Goal: Complete application form

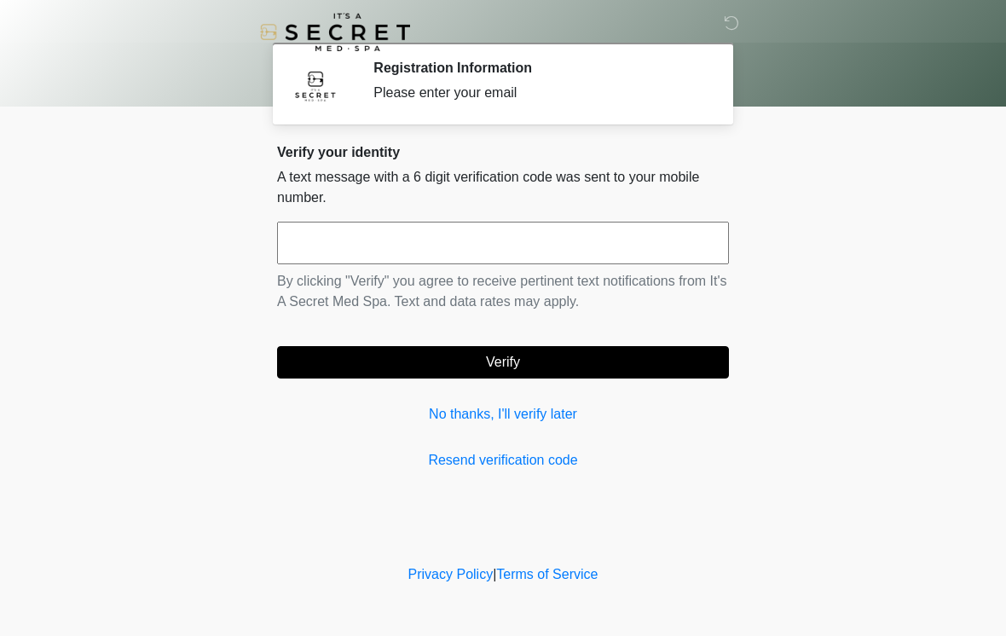
click at [600, 252] on input "text" at bounding box center [503, 243] width 452 height 43
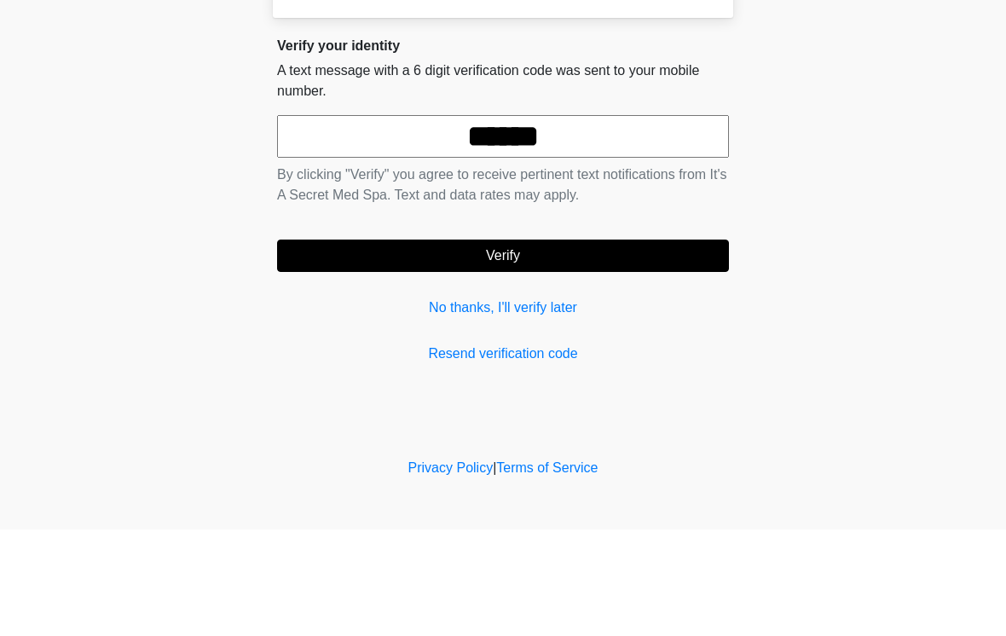
type input "******"
click at [528, 346] on button "Verify" at bounding box center [503, 362] width 452 height 32
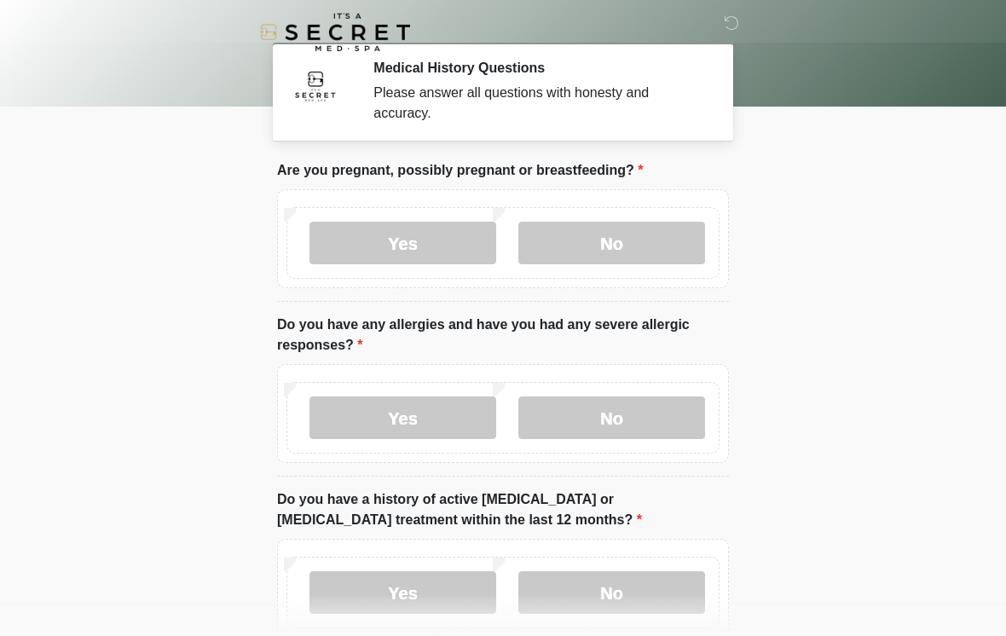
click at [448, 241] on label "Yes" at bounding box center [403, 243] width 187 height 43
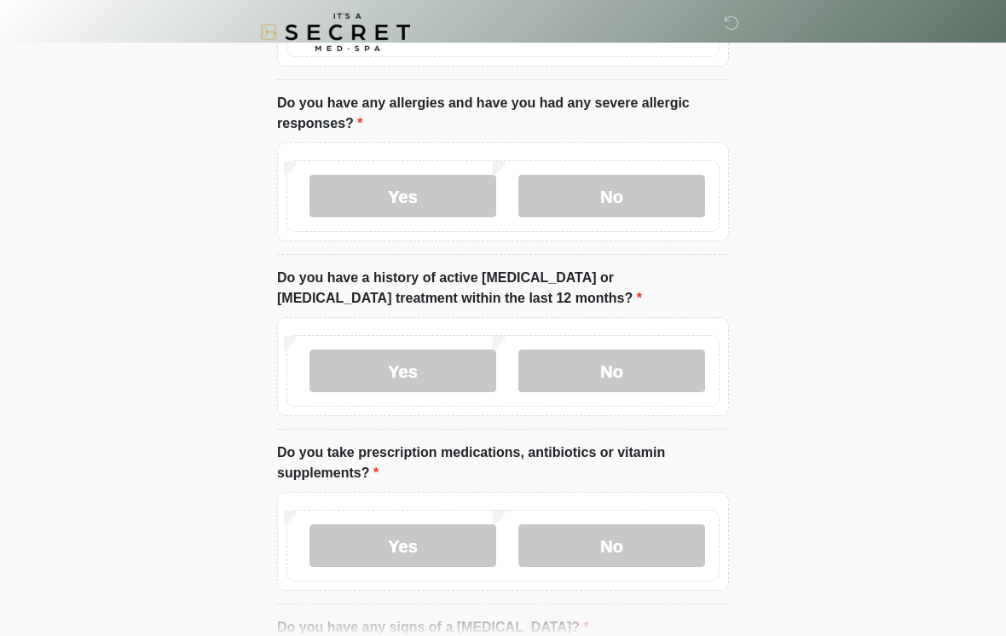
scroll to position [231, 0]
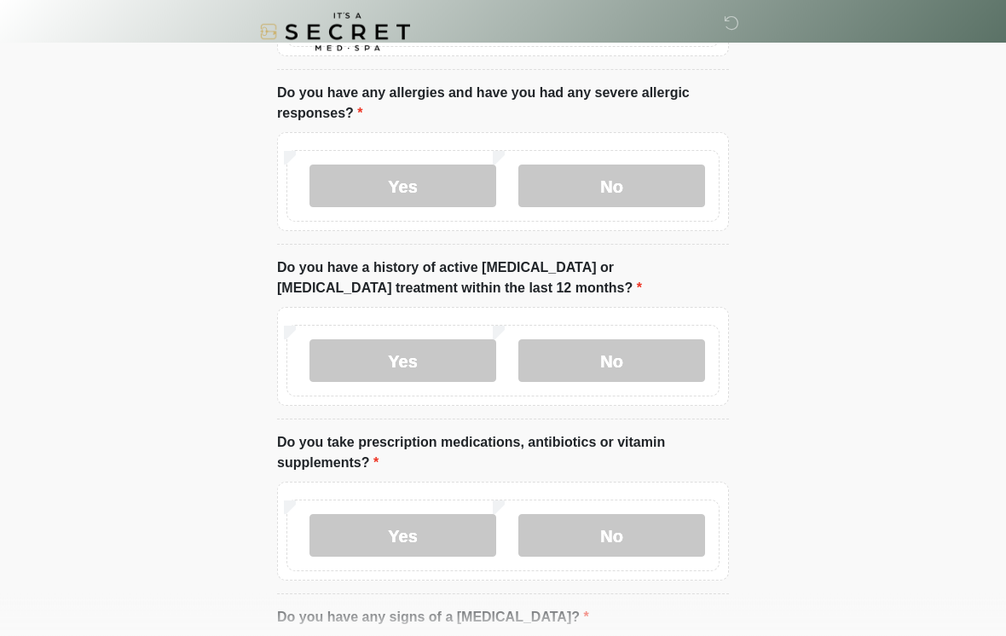
click at [656, 187] on label "No" at bounding box center [612, 186] width 187 height 43
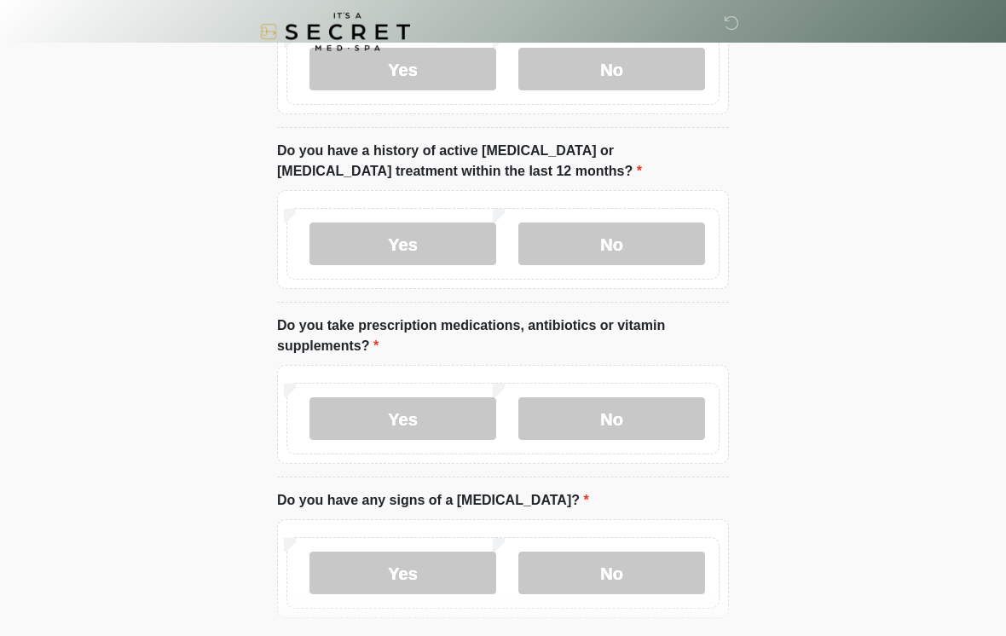
scroll to position [349, 0]
click at [631, 245] on label "No" at bounding box center [612, 243] width 187 height 43
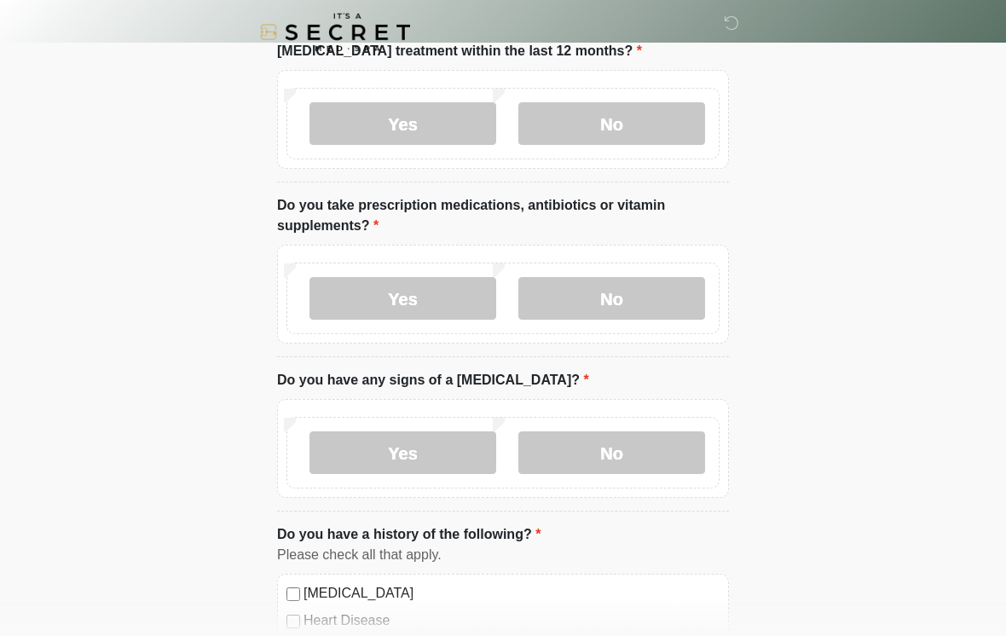
scroll to position [516, 0]
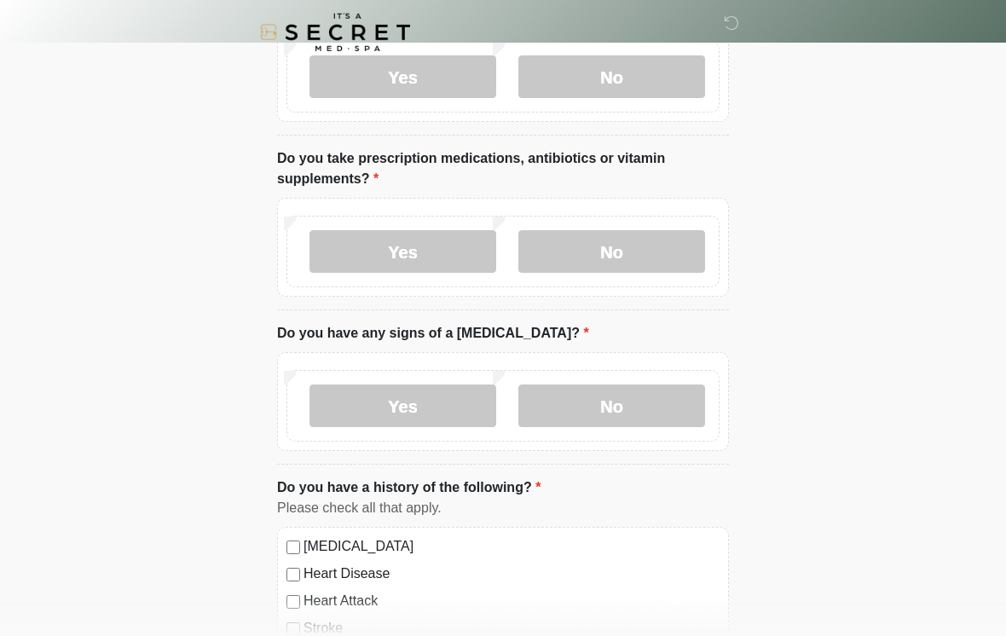
click at [622, 266] on label "No" at bounding box center [612, 251] width 187 height 43
click at [452, 248] on label "Yes" at bounding box center [403, 251] width 187 height 43
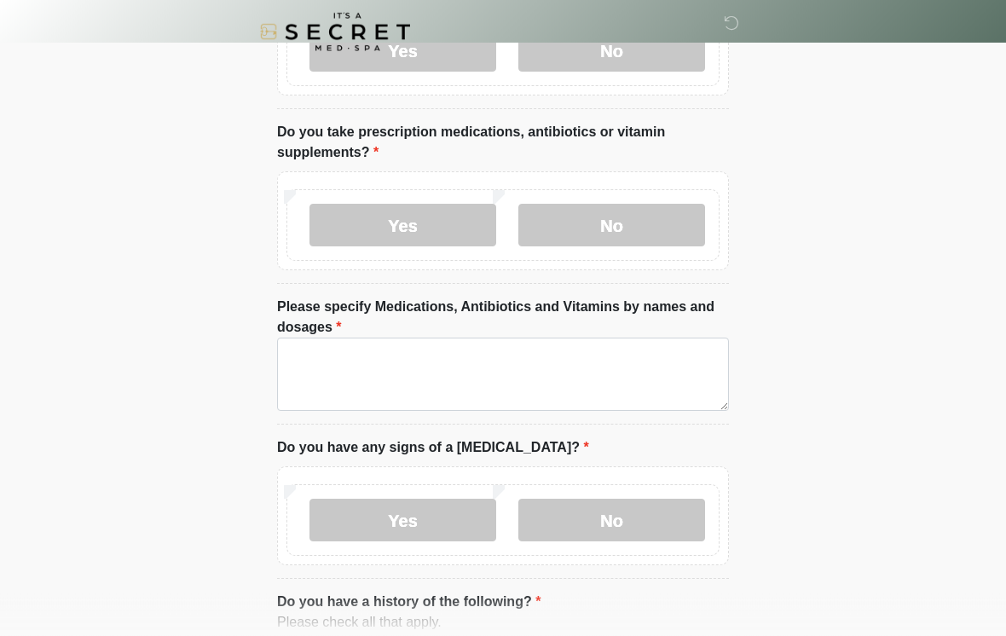
scroll to position [555, 0]
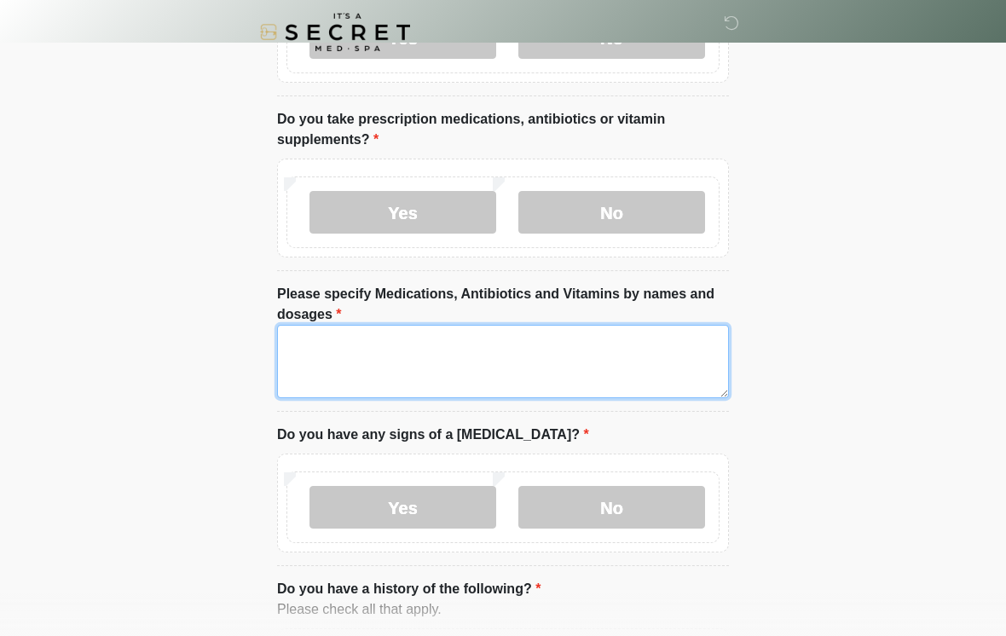
click at [606, 355] on textarea "Please specify Medications, Antibiotics and Vitamins by names and dosages" at bounding box center [503, 361] width 452 height 73
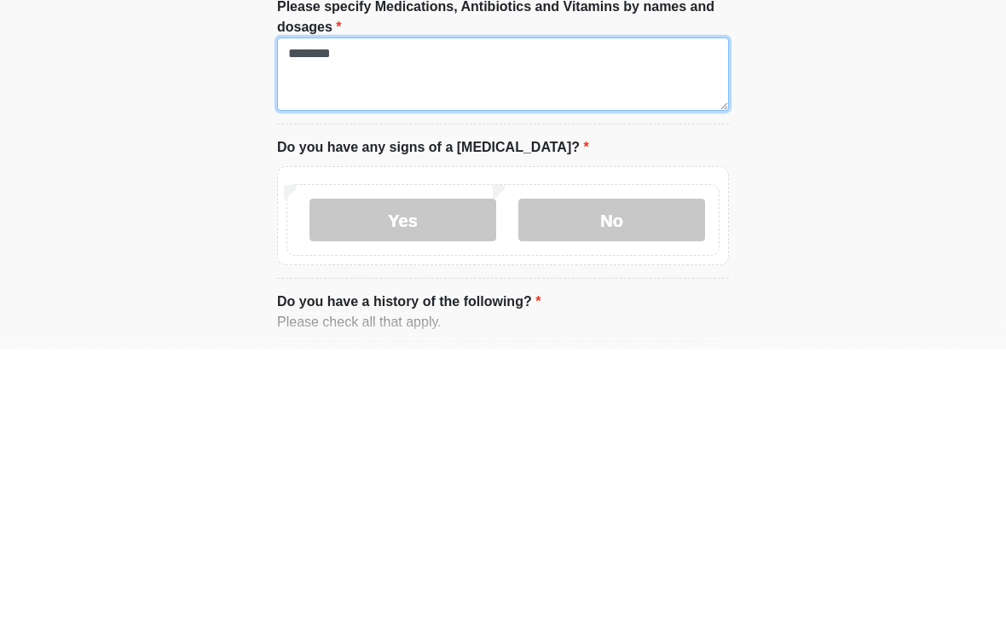
type textarea "********"
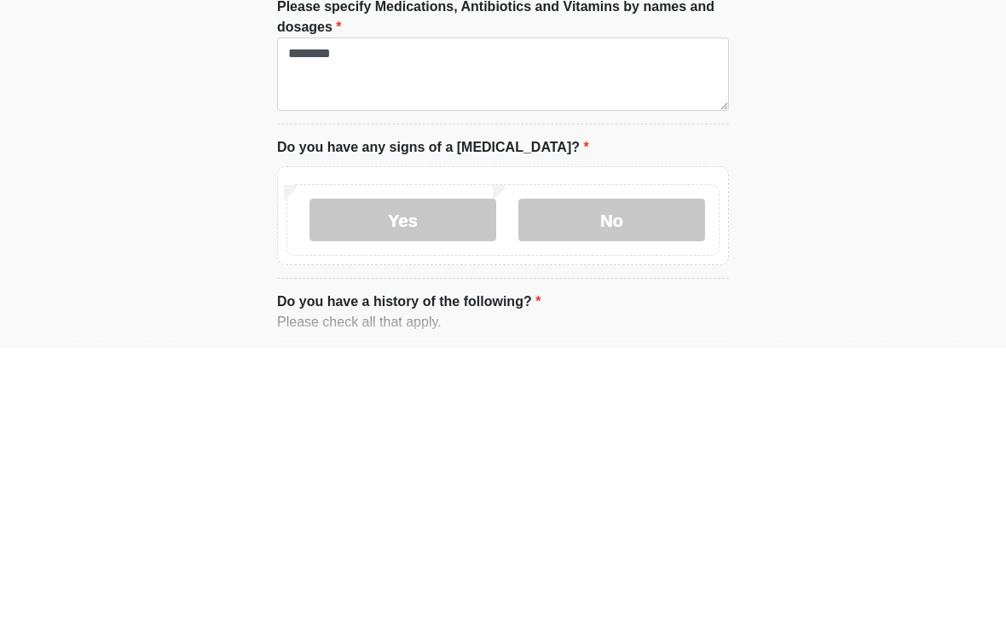
click at [642, 486] on label "No" at bounding box center [612, 507] width 187 height 43
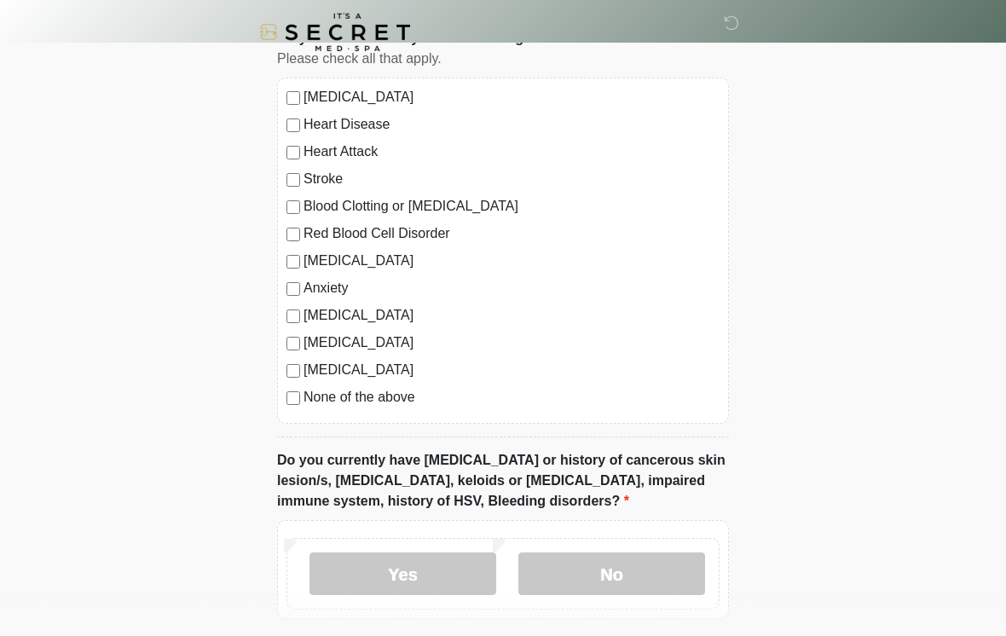
scroll to position [1106, 0]
click at [344, 280] on label "Anxiety" at bounding box center [512, 288] width 416 height 20
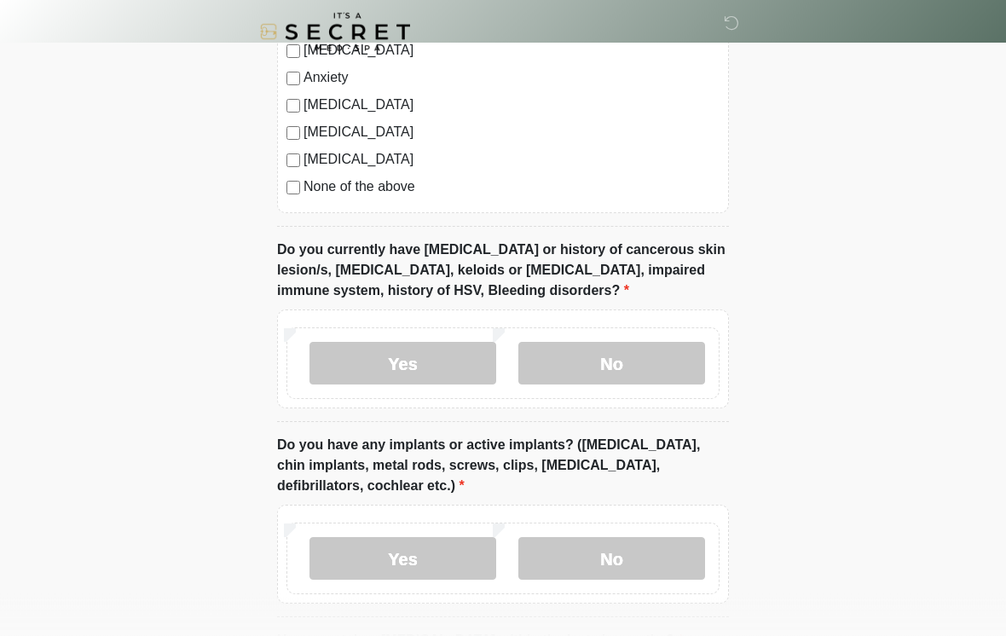
scroll to position [1316, 0]
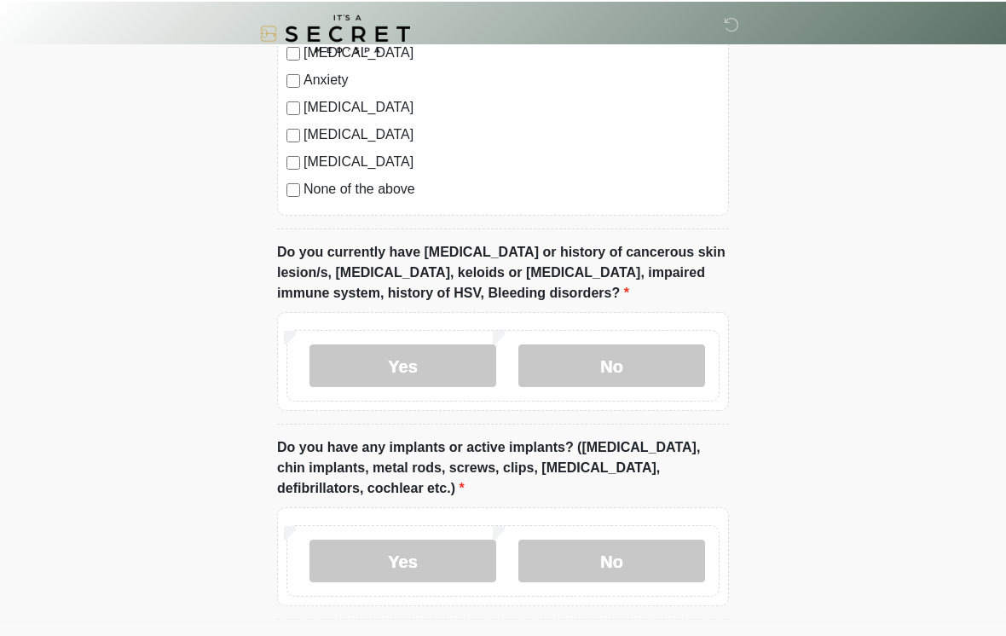
click at [475, 374] on label "Yes" at bounding box center [403, 364] width 187 height 43
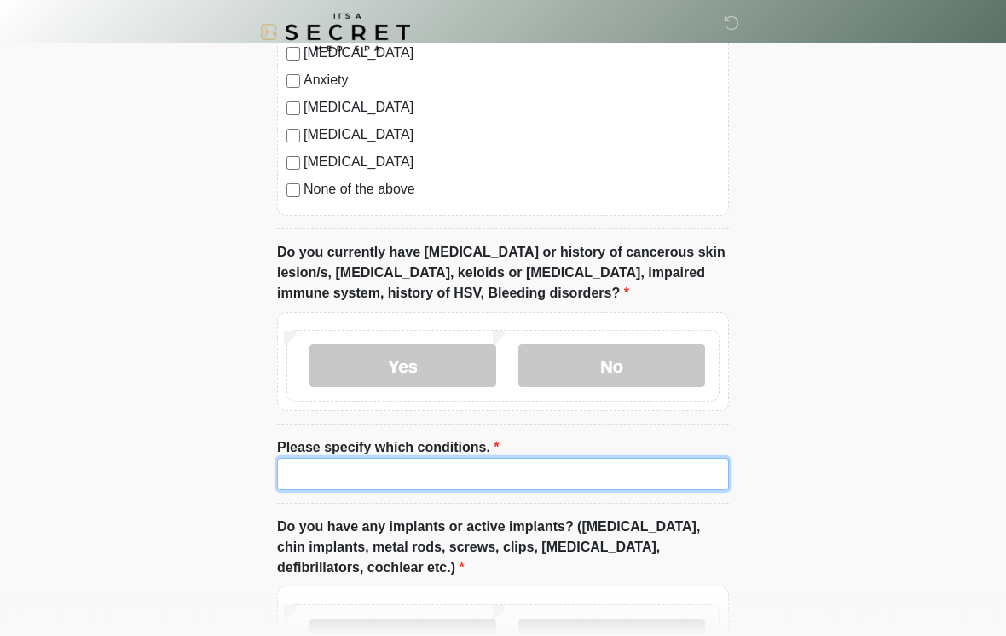
click at [565, 483] on input "Please specify which conditions." at bounding box center [503, 474] width 452 height 32
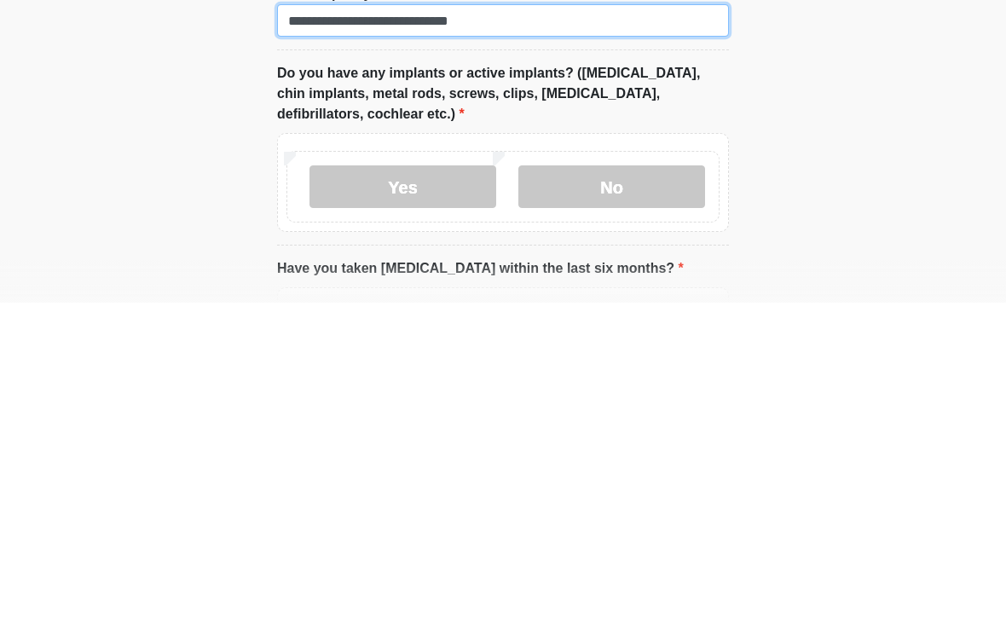
scroll to position [1470, 0]
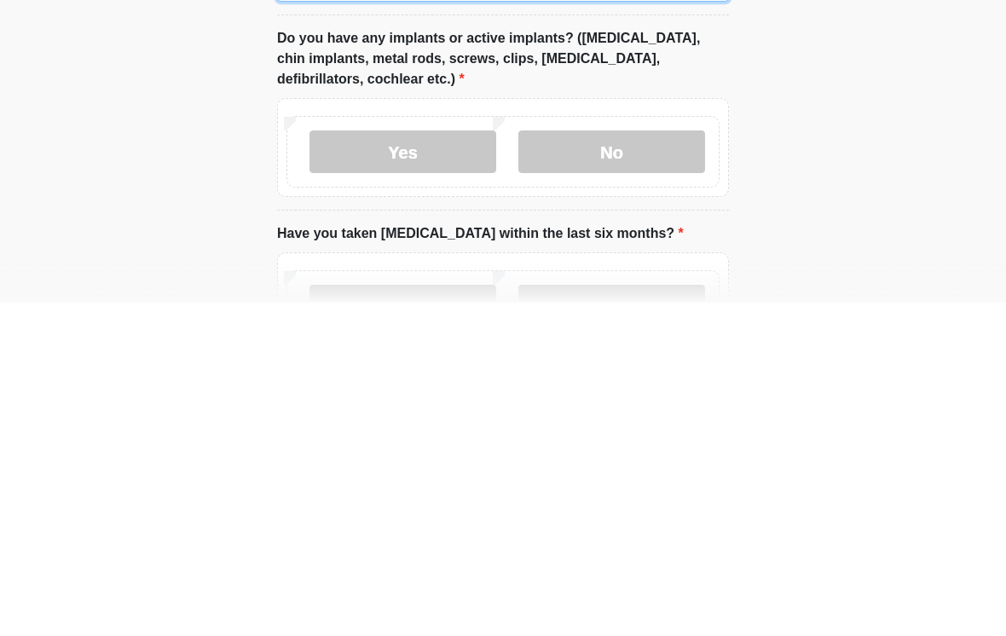
type input "**********"
click at [654, 464] on label "No" at bounding box center [612, 485] width 187 height 43
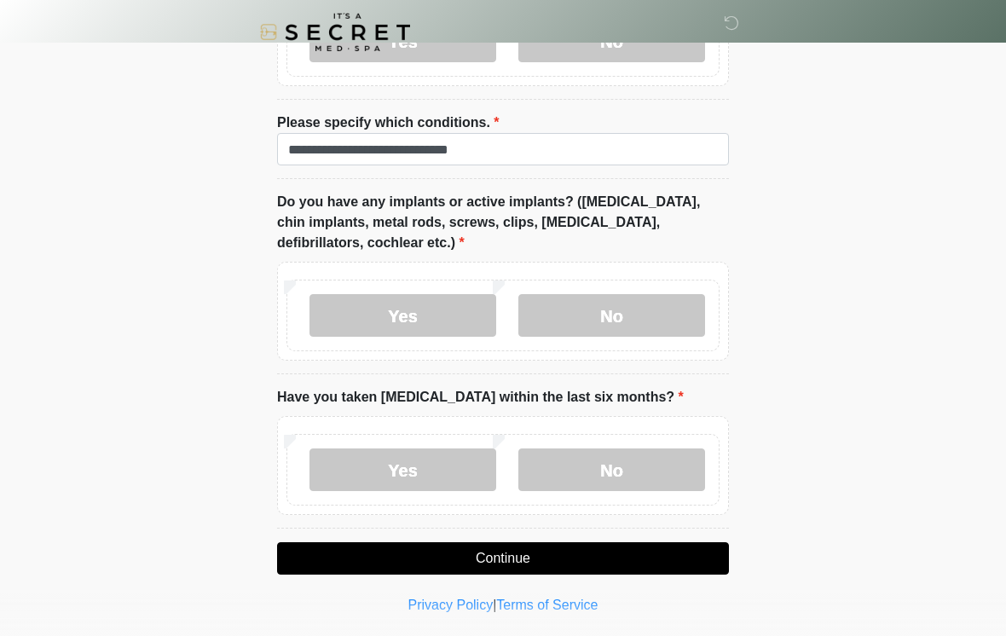
click at [643, 473] on label "No" at bounding box center [612, 470] width 187 height 43
click at [624, 561] on button "Continue" at bounding box center [503, 558] width 452 height 32
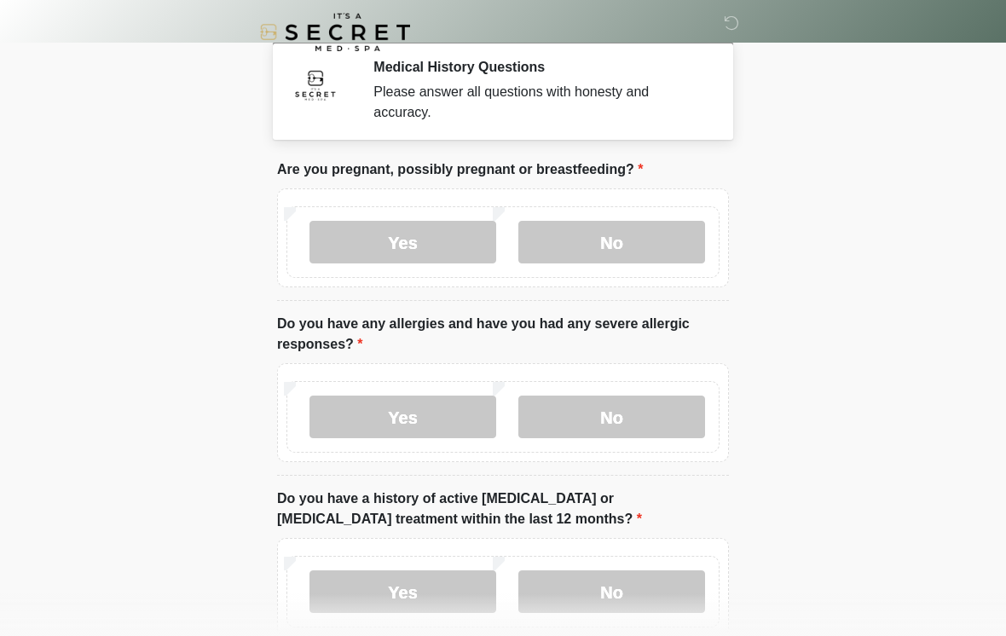
scroll to position [0, 0]
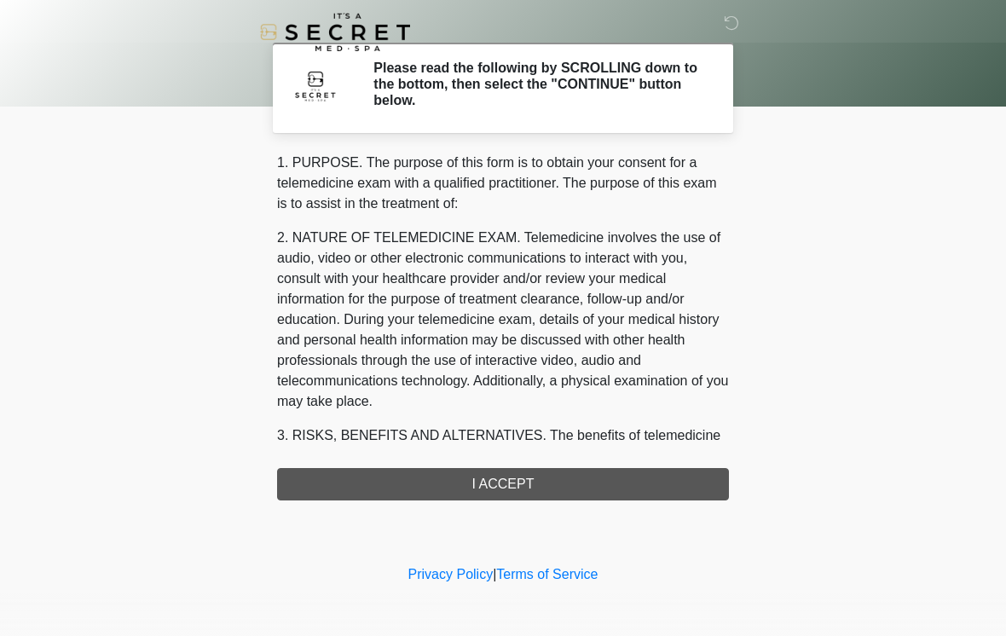
click at [598, 479] on div "1. PURPOSE. The purpose of this form is to obtain your consent for a telemedici…" at bounding box center [503, 327] width 452 height 348
click at [542, 470] on div "1. PURPOSE. The purpose of this form is to obtain your consent for a telemedici…" at bounding box center [503, 327] width 452 height 348
click at [547, 498] on div "1. PURPOSE. The purpose of this form is to obtain your consent for a telemedici…" at bounding box center [503, 327] width 452 height 348
click at [521, 479] on div "1. PURPOSE. The purpose of this form is to obtain your consent for a telemedici…" at bounding box center [503, 327] width 452 height 348
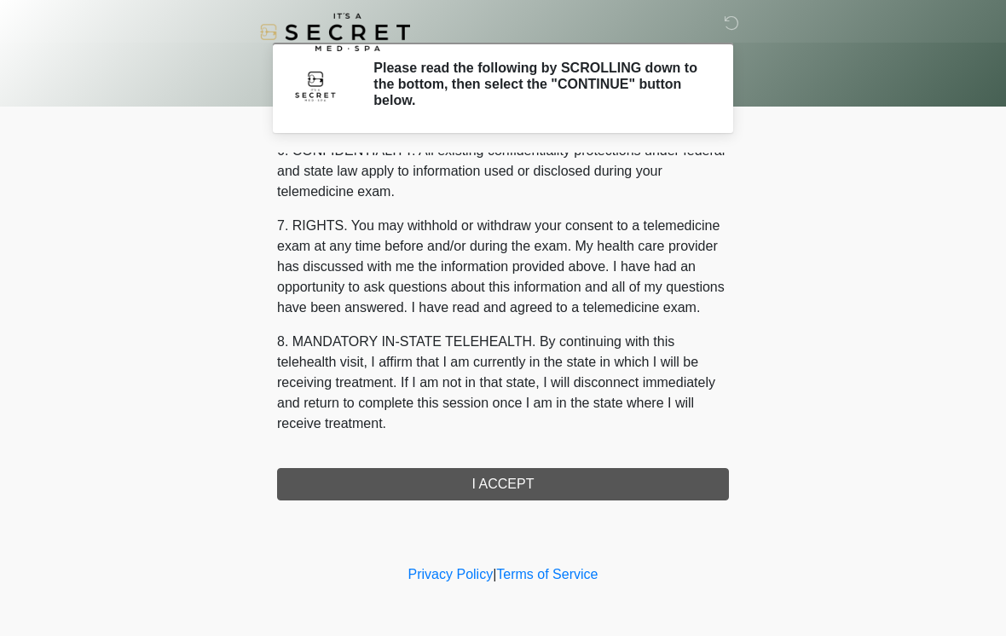
click at [518, 484] on div "1. PURPOSE. The purpose of this form is to obtain your consent for a telemedici…" at bounding box center [503, 327] width 452 height 348
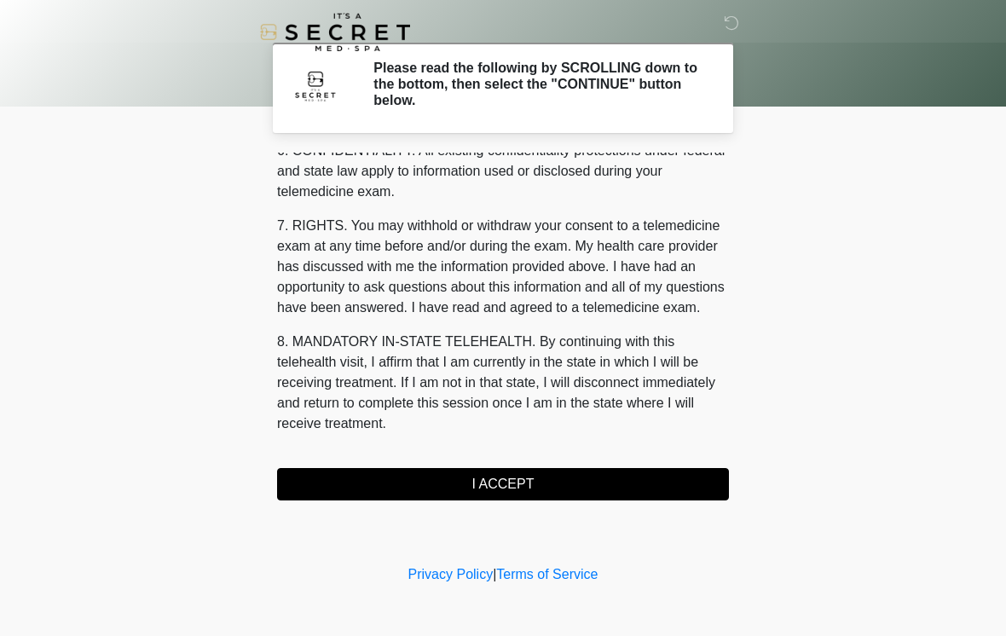
click at [567, 485] on button "I ACCEPT" at bounding box center [503, 484] width 452 height 32
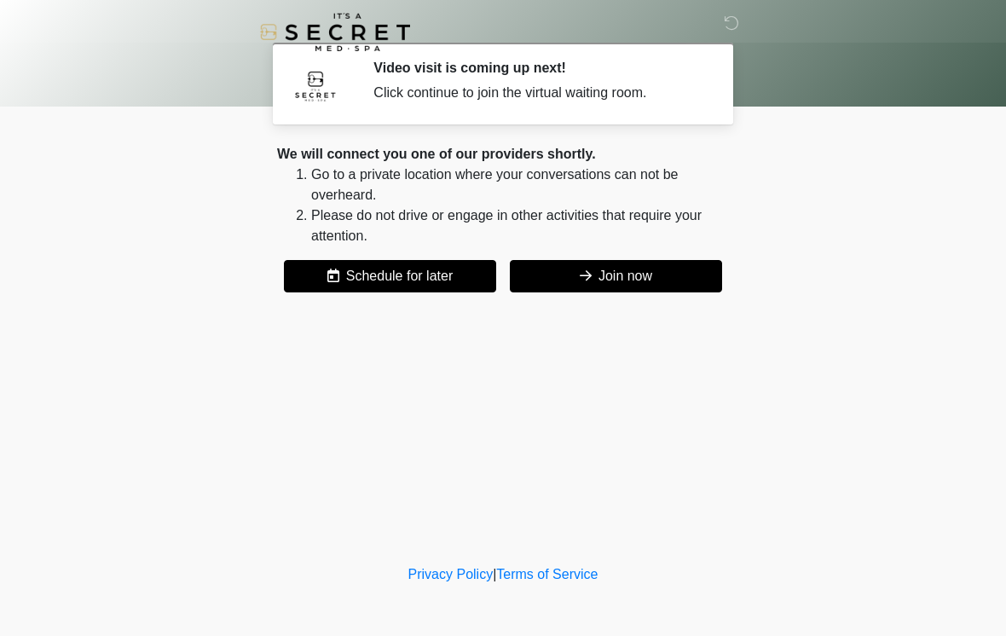
click at [643, 262] on button "Join now" at bounding box center [616, 276] width 212 height 32
